Goal: Obtain resource: Download file/media

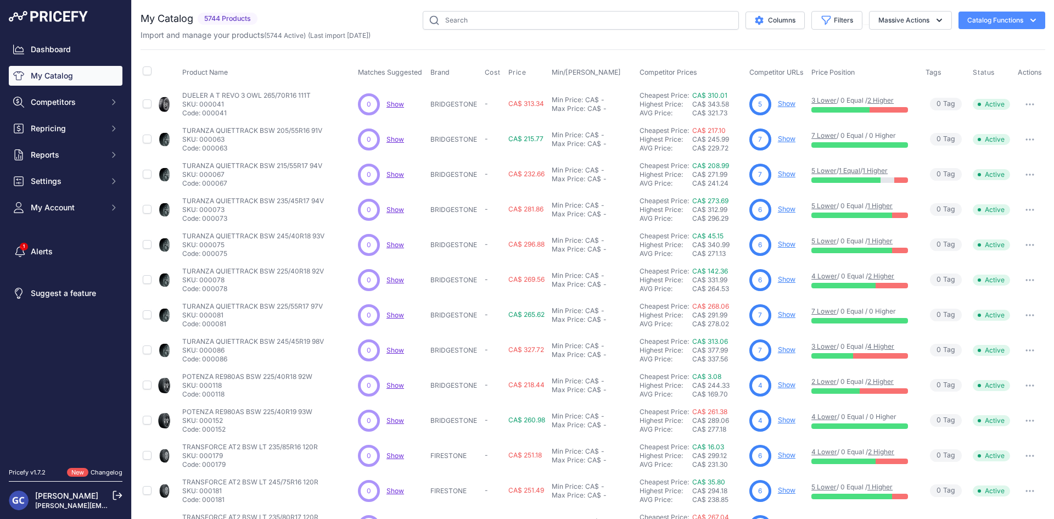
click at [983, 13] on button "Catalog Functions" at bounding box center [1002, 21] width 87 height 18
click at [959, 60] on div "Export" at bounding box center [982, 63] width 123 height 20
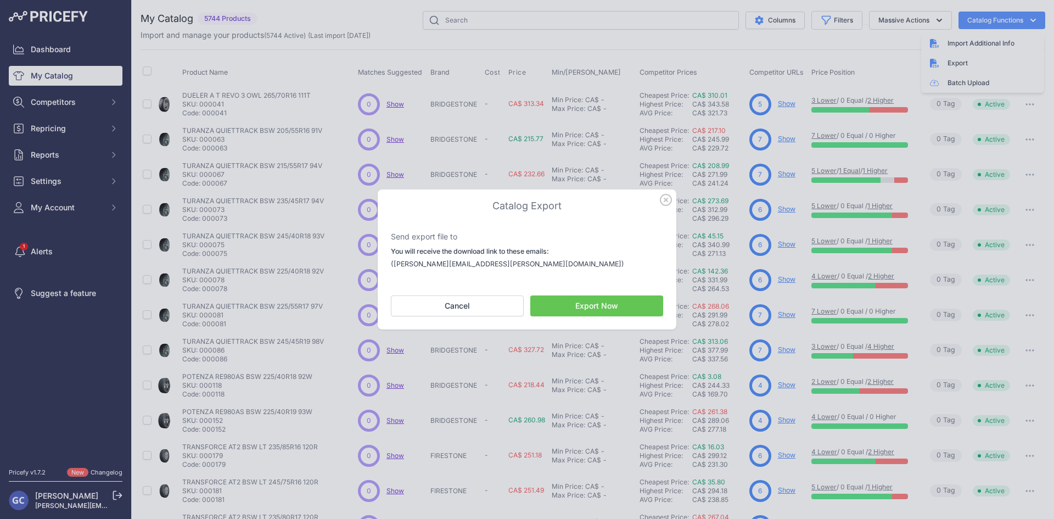
click at [592, 310] on button "Export Now" at bounding box center [596, 305] width 133 height 21
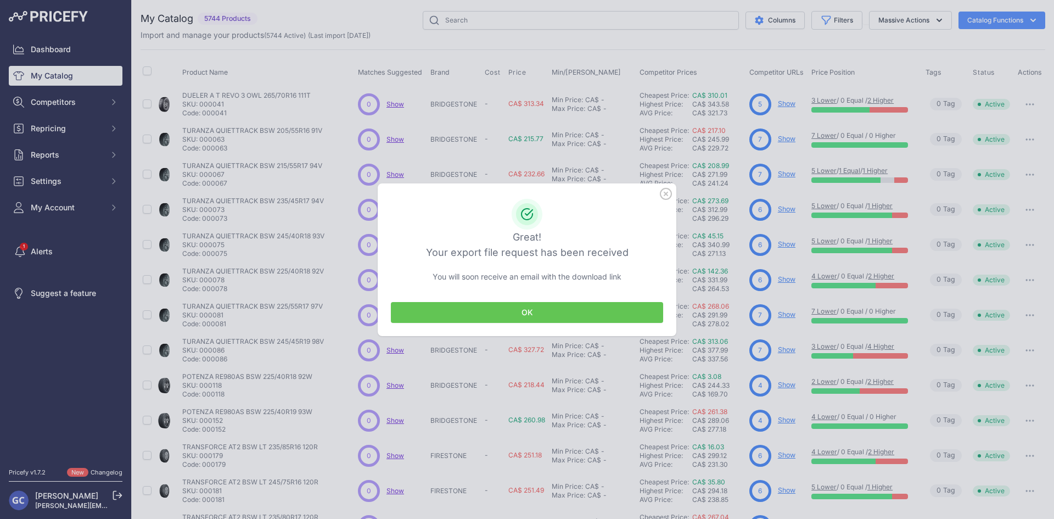
click at [499, 311] on button "OK" at bounding box center [527, 312] width 272 height 21
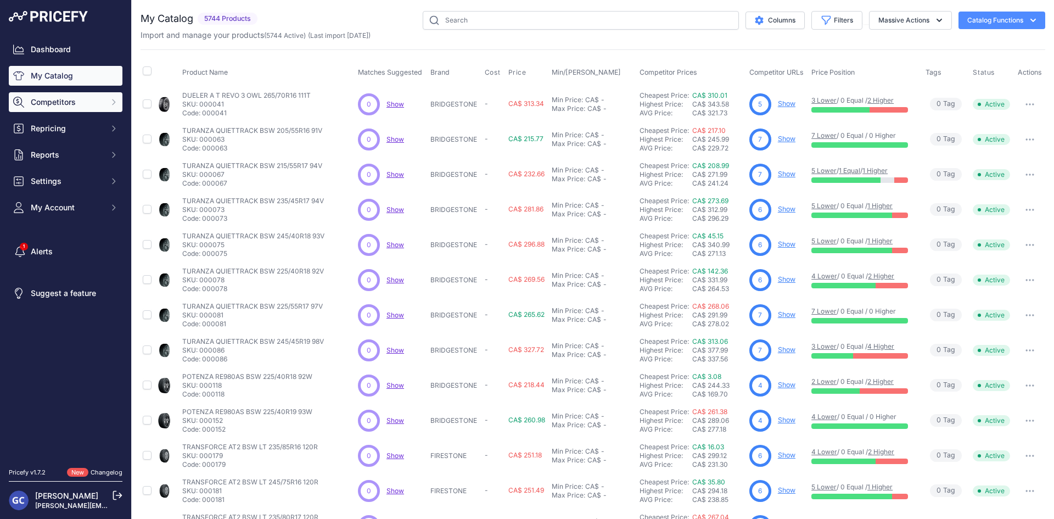
click at [87, 106] on span "Competitors" at bounding box center [67, 102] width 72 height 11
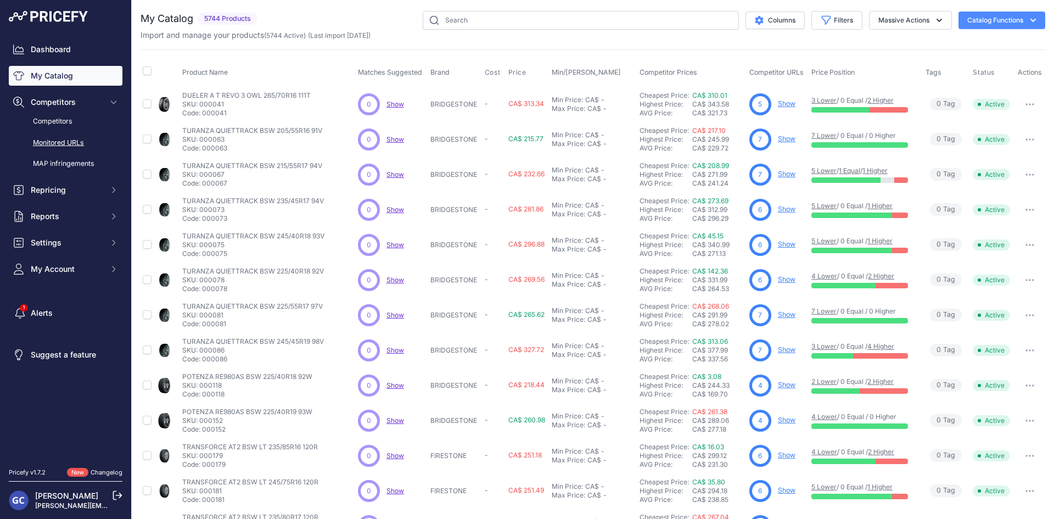
click at [90, 138] on link "Monitored URLs" at bounding box center [66, 142] width 114 height 19
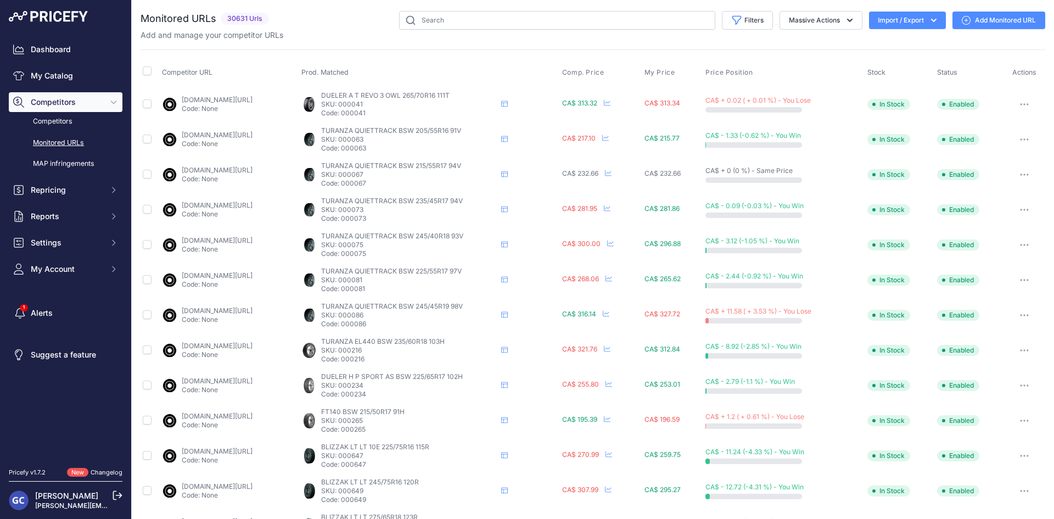
click at [929, 23] on icon "button" at bounding box center [934, 20] width 11 height 11
click at [902, 63] on div "Export" at bounding box center [907, 63] width 88 height 20
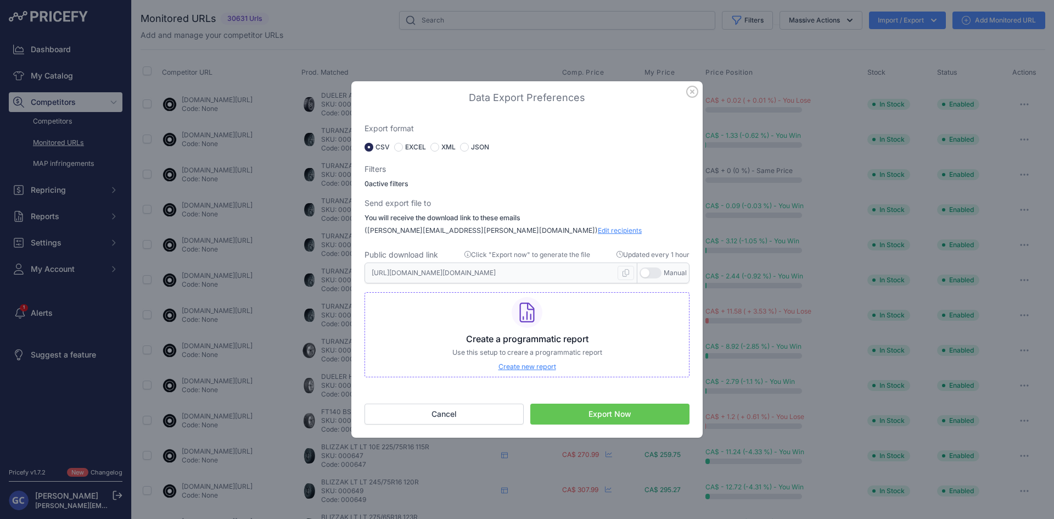
click at [608, 416] on button "Export Now" at bounding box center [609, 414] width 159 height 21
